Goal: Understand process/instructions

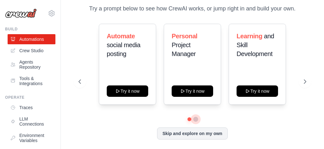
click at [195, 119] on button at bounding box center [195, 119] width 5 height 5
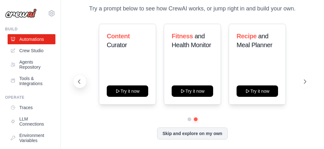
click at [78, 81] on icon at bounding box center [79, 82] width 6 height 6
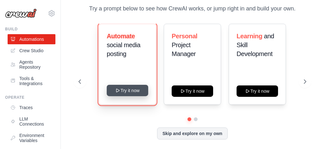
click at [132, 91] on button "Try it now" at bounding box center [128, 90] width 42 height 11
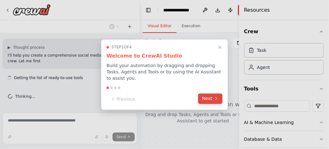
click at [210, 96] on button "Next" at bounding box center [210, 99] width 24 height 10
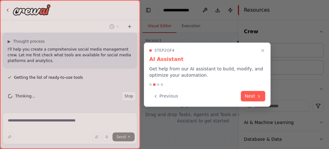
click at [210, 96] on div "Previous Next" at bounding box center [207, 96] width 116 height 10
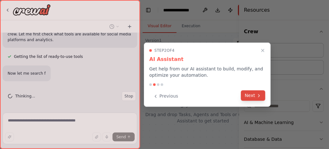
click at [257, 95] on icon at bounding box center [258, 95] width 5 height 5
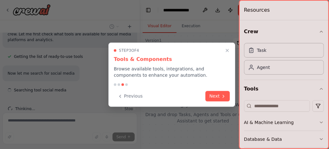
scroll to position [77, 0]
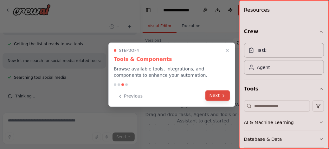
click at [220, 98] on button "Next" at bounding box center [218, 96] width 24 height 10
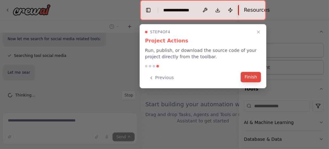
click at [256, 76] on button "Finish" at bounding box center [251, 77] width 20 height 10
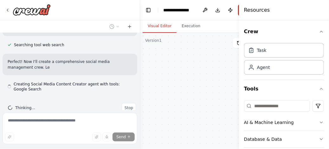
scroll to position [222, 0]
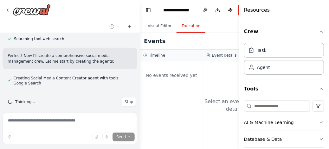
click at [191, 25] on button "Execution" at bounding box center [191, 26] width 29 height 13
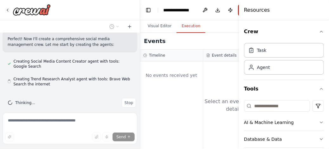
scroll to position [240, 0]
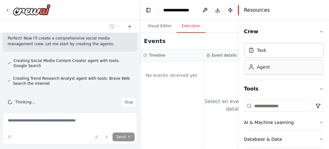
click at [274, 70] on div "Agent" at bounding box center [284, 67] width 80 height 15
click at [254, 69] on icon at bounding box center [251, 67] width 6 height 6
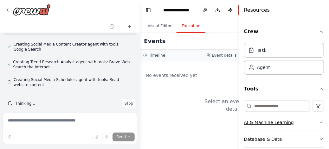
scroll to position [257, 0]
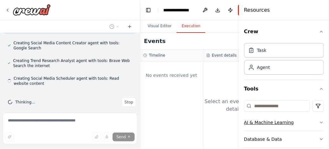
click at [269, 123] on div "AI & Machine Learning" at bounding box center [269, 123] width 50 height 6
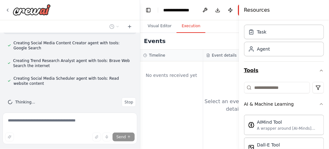
scroll to position [0, 0]
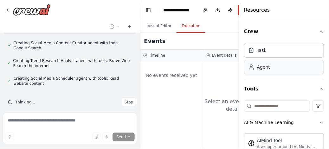
click at [271, 70] on div "Agent" at bounding box center [284, 67] width 80 height 15
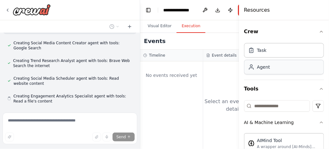
scroll to position [275, 0]
